Goal: Task Accomplishment & Management: Use online tool/utility

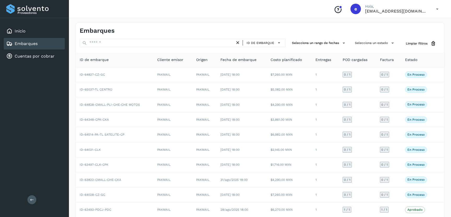
scroll to position [24, 0]
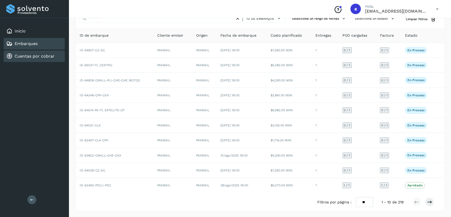
click at [33, 56] on link "Cuentas por cobrar" at bounding box center [35, 56] width 40 height 5
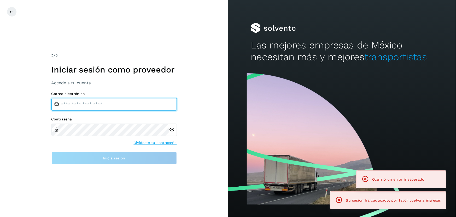
click at [91, 103] on input "email" at bounding box center [113, 104] width 125 height 13
type input "**********"
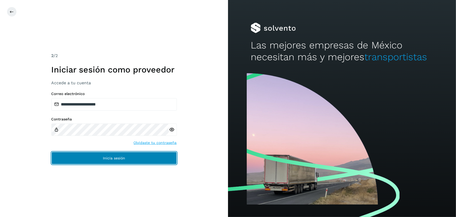
click at [116, 159] on span "Inicia sesión" at bounding box center [114, 158] width 22 height 4
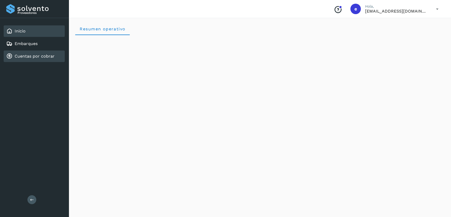
click at [40, 57] on link "Cuentas por cobrar" at bounding box center [35, 56] width 40 height 5
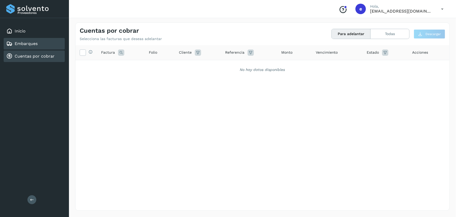
click at [26, 40] on div "Embarques" at bounding box center [34, 43] width 61 height 11
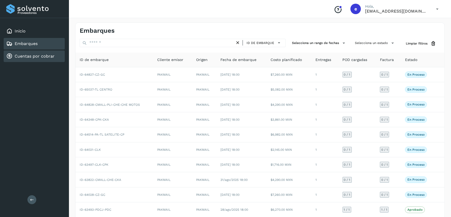
click at [34, 56] on link "Cuentas por cobrar" at bounding box center [35, 56] width 40 height 5
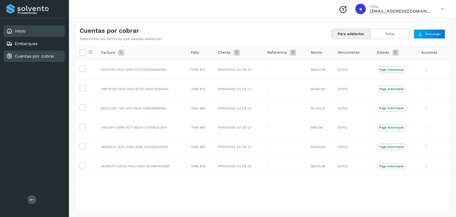
click at [21, 31] on link "Inicio" at bounding box center [20, 30] width 11 height 5
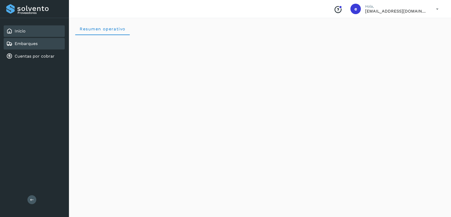
click at [30, 45] on link "Embarques" at bounding box center [26, 43] width 23 height 5
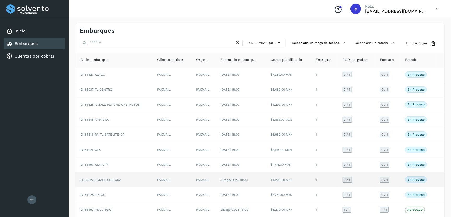
click at [299, 180] on td "$4,290.00 MXN" at bounding box center [289, 179] width 45 height 15
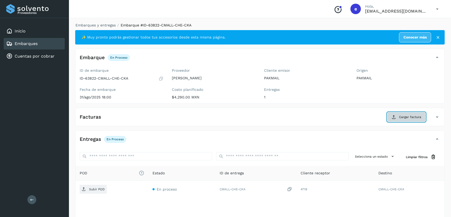
click at [406, 116] on span "Cargar factura" at bounding box center [410, 116] width 22 height 5
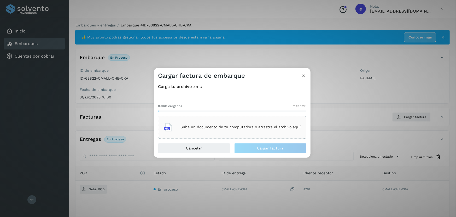
click at [227, 127] on p "Sube un documento de tu computadora o arrastra el archivo aquí" at bounding box center [241, 127] width 120 height 4
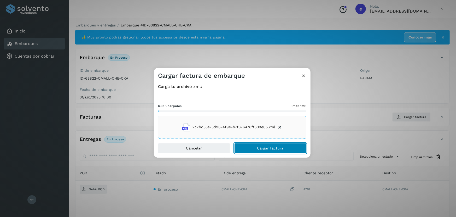
click at [281, 151] on button "Cargar factura" at bounding box center [270, 148] width 72 height 10
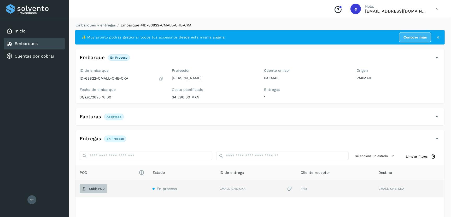
click at [94, 187] on p "Subir POD" at bounding box center [97, 189] width 16 height 4
click at [37, 47] on div "Embarques" at bounding box center [34, 43] width 61 height 11
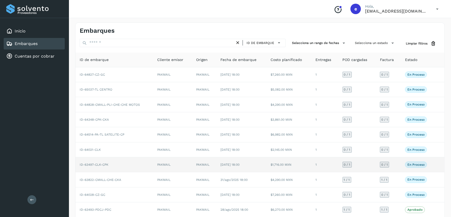
click at [140, 165] on td "ID-63497-CLK-CPK" at bounding box center [115, 164] width 78 height 15
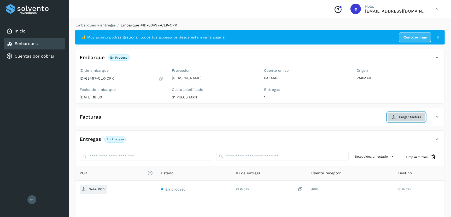
click at [407, 115] on span "Cargar factura" at bounding box center [410, 116] width 22 height 5
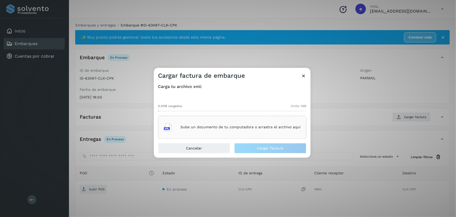
click at [212, 130] on div "Sube un documento de tu computadora o arrastra el archivo aquí" at bounding box center [232, 127] width 137 height 14
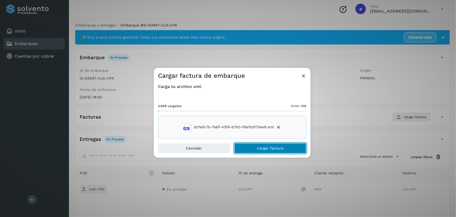
click at [264, 150] on button "Cargar factura" at bounding box center [270, 148] width 72 height 10
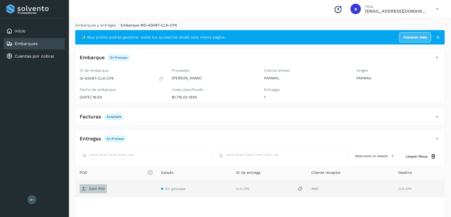
click at [95, 188] on p "Subir POD" at bounding box center [97, 189] width 16 height 4
click at [31, 43] on link "Embarques" at bounding box center [26, 43] width 23 height 5
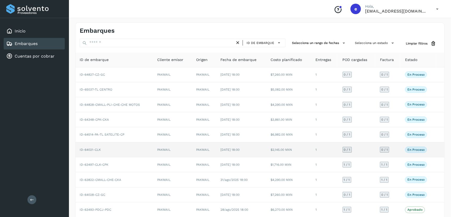
click at [123, 152] on td "ID-64021-CLK" at bounding box center [115, 149] width 78 height 15
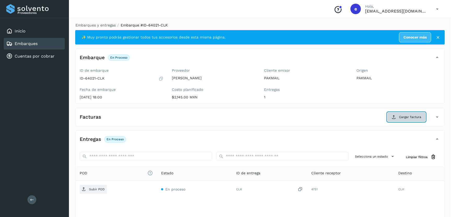
click at [414, 117] on span "Cargar factura" at bounding box center [410, 116] width 22 height 5
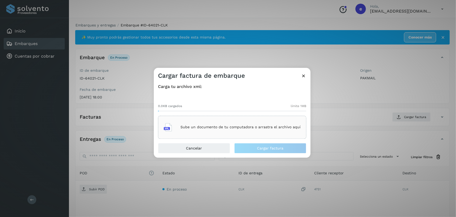
click at [259, 127] on p "Sube un documento de tu computadora o arrastra el archivo aquí" at bounding box center [241, 127] width 120 height 4
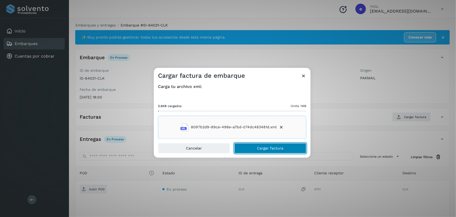
click at [264, 148] on span "Cargar factura" at bounding box center [270, 148] width 26 height 4
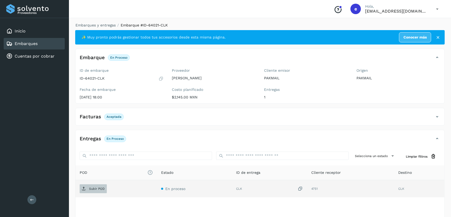
click at [91, 189] on p "Subir POD" at bounding box center [97, 189] width 16 height 4
click at [37, 42] on link "Embarques" at bounding box center [26, 43] width 23 height 5
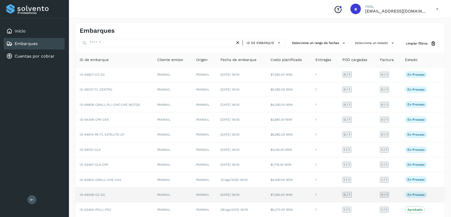
click at [130, 191] on td "ID-64028-CZ-GC" at bounding box center [115, 194] width 78 height 15
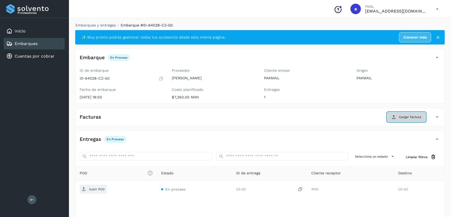
click at [419, 116] on span "Cargar factura" at bounding box center [410, 116] width 22 height 5
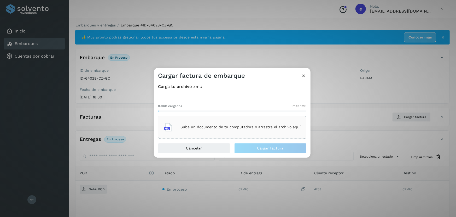
click at [240, 129] on div "Sube un documento de tu computadora o arrastra el archivo aquí" at bounding box center [232, 127] width 137 height 14
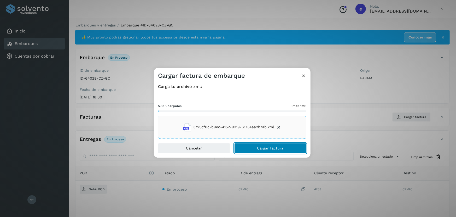
click at [274, 148] on span "Cargar factura" at bounding box center [270, 148] width 26 height 4
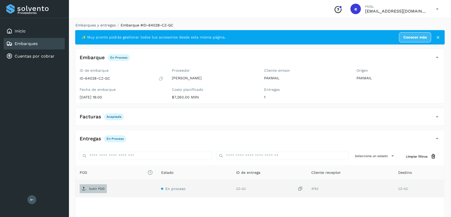
click at [102, 189] on p "Subir POD" at bounding box center [97, 189] width 16 height 4
click at [90, 190] on span "Subir POD" at bounding box center [93, 188] width 27 height 8
click at [41, 45] on div "Embarques" at bounding box center [34, 43] width 61 height 11
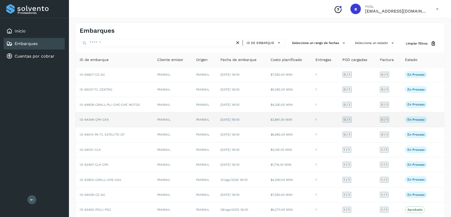
click at [142, 119] on td "ID-64348-CPK-CKA" at bounding box center [115, 119] width 78 height 15
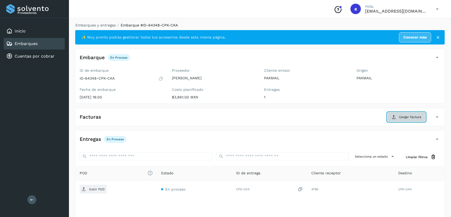
click at [403, 118] on span "Cargar factura" at bounding box center [410, 116] width 22 height 5
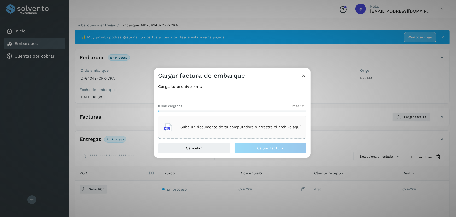
click at [246, 125] on p "Sube un documento de tu computadora o arrastra el archivo aquí" at bounding box center [241, 127] width 120 height 4
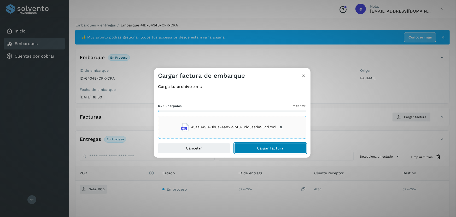
click at [271, 149] on span "Cargar factura" at bounding box center [270, 148] width 26 height 4
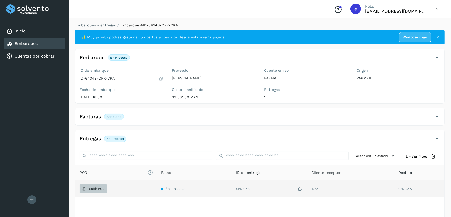
click at [95, 187] on p "Subir POD" at bounding box center [97, 189] width 16 height 4
click at [30, 45] on link "Embarques" at bounding box center [26, 43] width 23 height 5
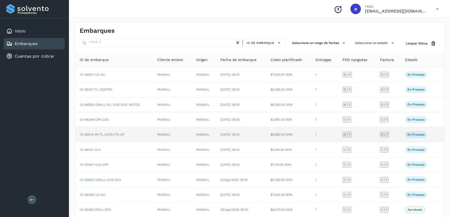
click at [135, 136] on td "ID-64514-PA-TL SATELITE-CP" at bounding box center [115, 134] width 78 height 15
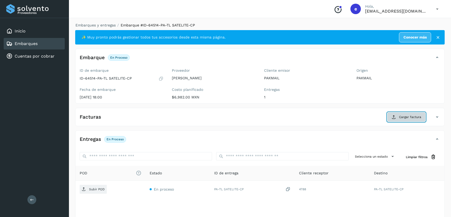
click at [405, 115] on span "Cargar factura" at bounding box center [410, 116] width 22 height 5
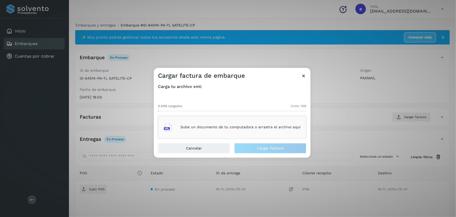
click at [229, 123] on div "Sube un documento de tu computadora o arrastra el archivo aquí" at bounding box center [232, 127] width 137 height 14
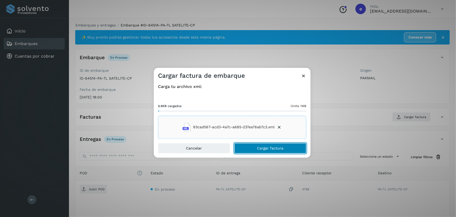
click at [272, 145] on button "Cargar factura" at bounding box center [270, 148] width 72 height 10
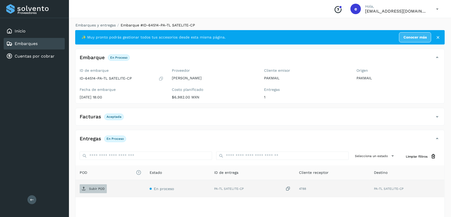
click at [101, 189] on p "Subir POD" at bounding box center [97, 189] width 16 height 4
